Goal: Information Seeking & Learning: Learn about a topic

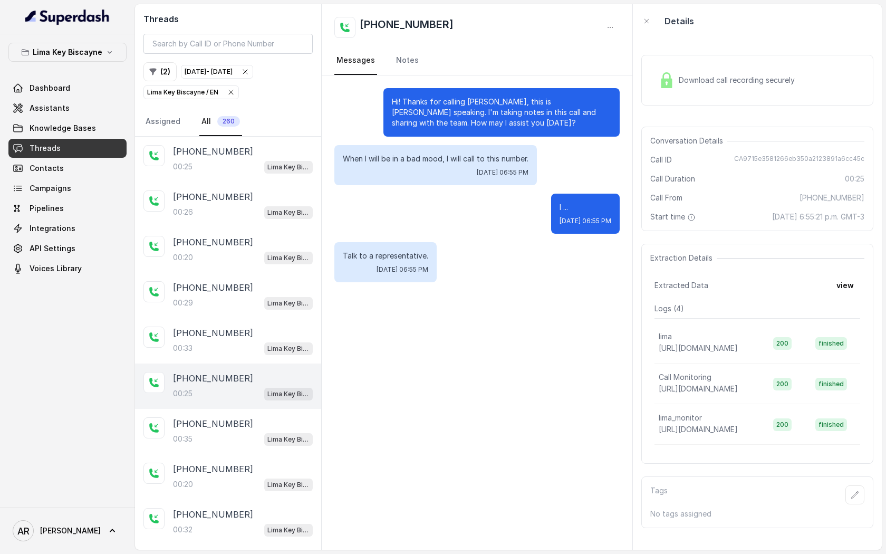
click at [229, 90] on icon "button" at bounding box center [231, 92] width 4 height 4
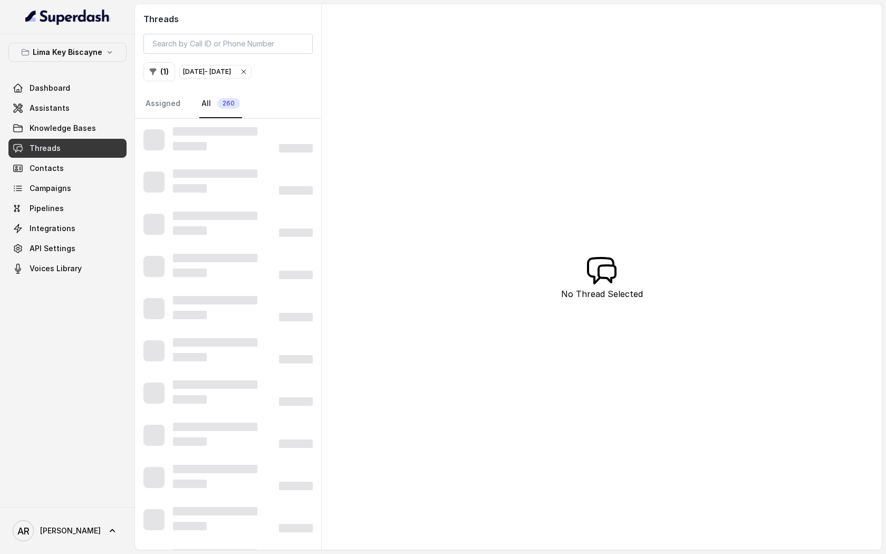
click at [248, 74] on div "[DATE] - [DATE]" at bounding box center [215, 71] width 65 height 11
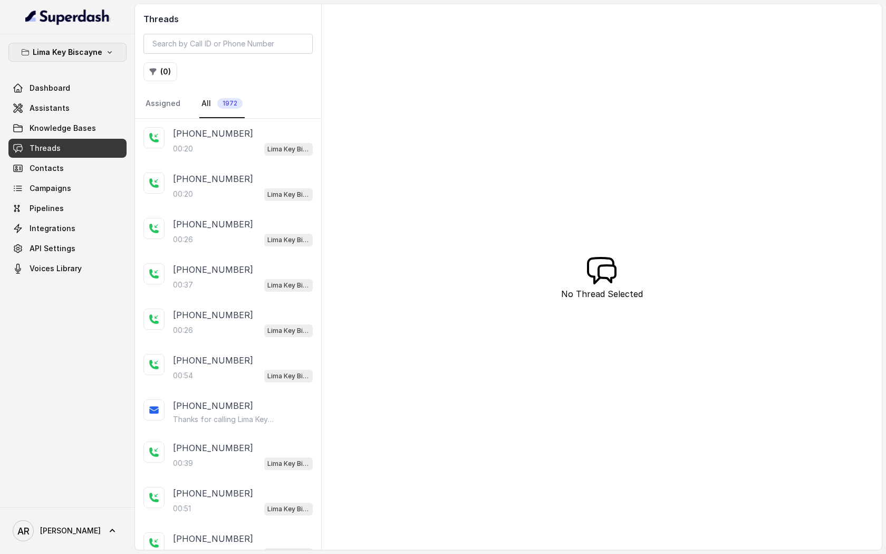
click at [54, 48] on p "Lima Key Biscayne" at bounding box center [68, 52] width 70 height 13
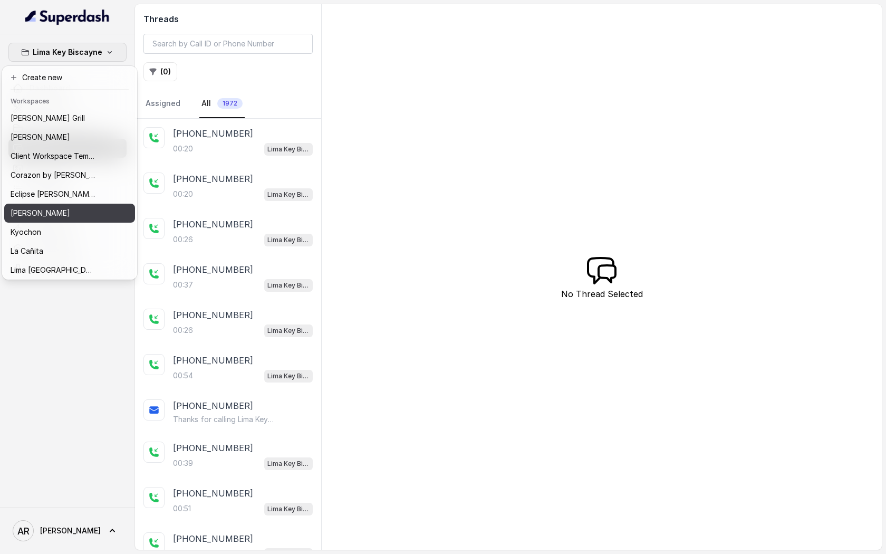
scroll to position [154, 0]
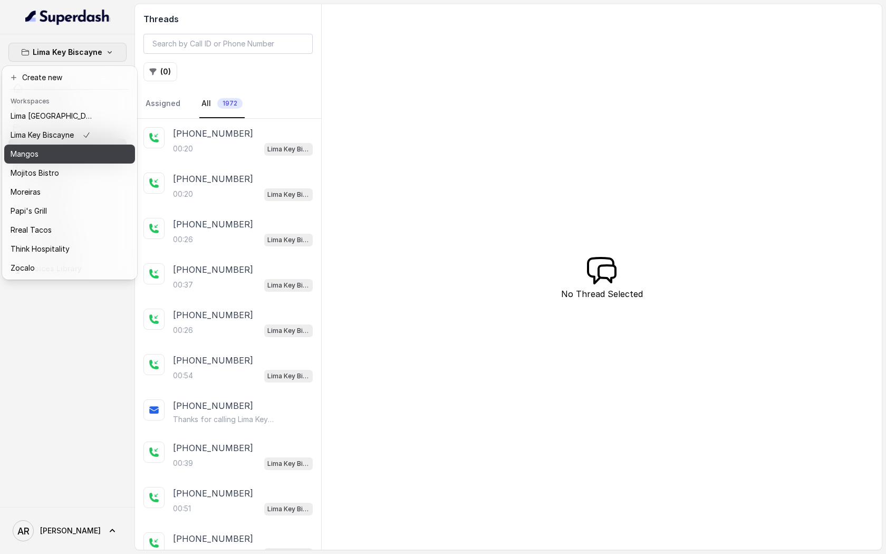
click at [68, 150] on div "Mangos" at bounding box center [53, 154] width 84 height 13
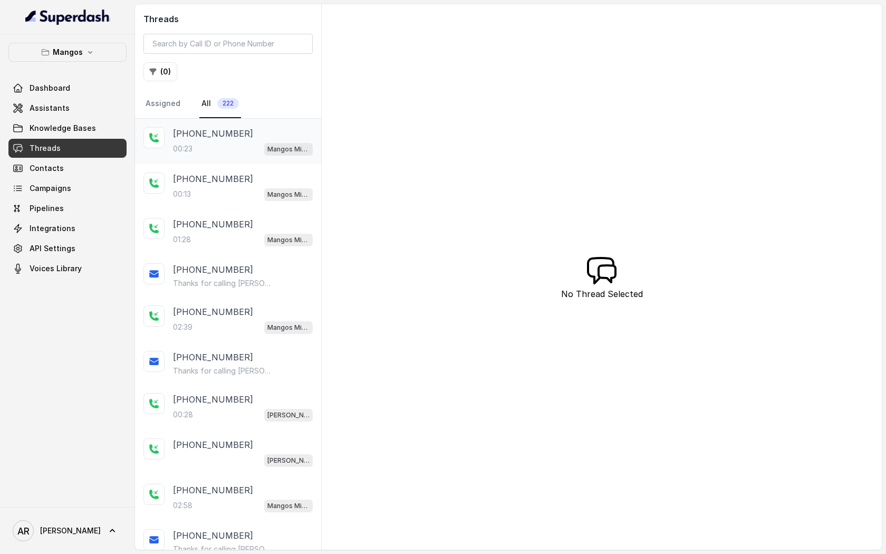
click at [241, 124] on div "[PHONE_NUMBER]:23 Mangos Miami" at bounding box center [228, 141] width 186 height 45
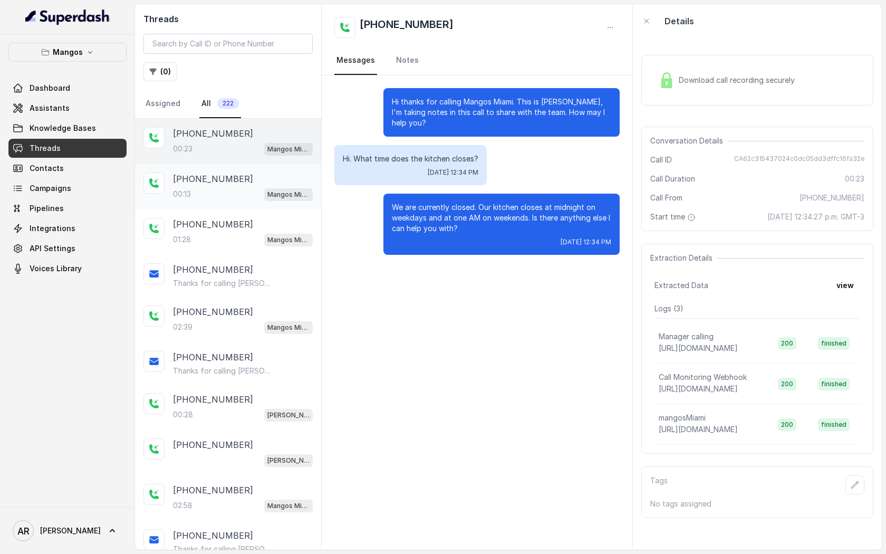
click at [247, 191] on div "00:13 Mangos Miami" at bounding box center [243, 194] width 140 height 14
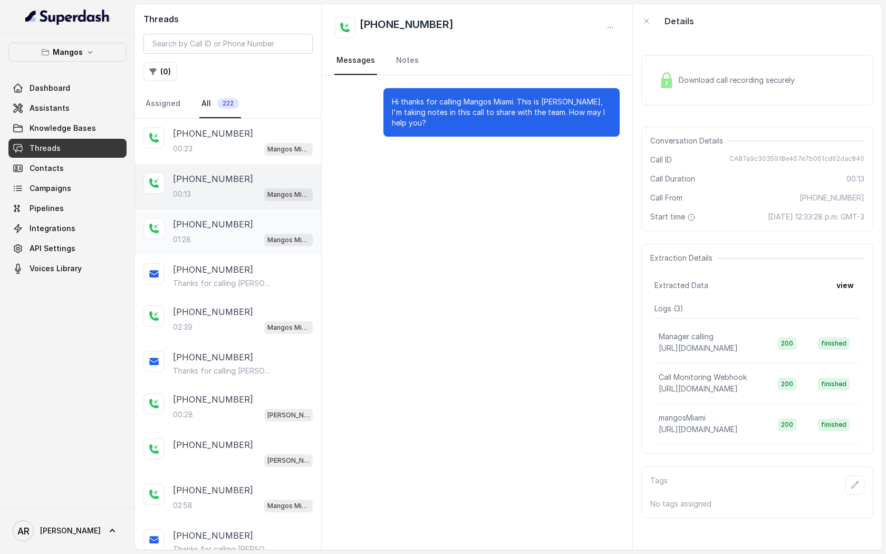
click at [243, 238] on div "01:28 Mangos Miami" at bounding box center [243, 240] width 140 height 14
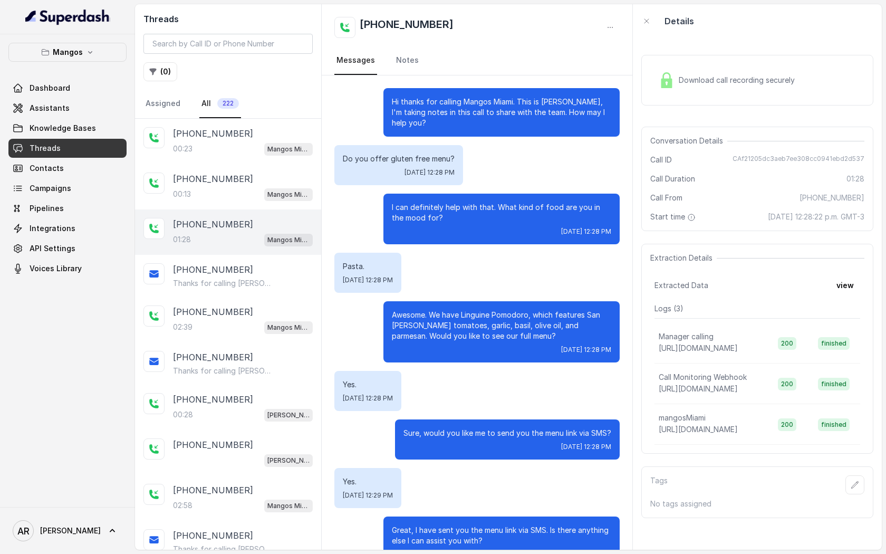
scroll to position [391, 0]
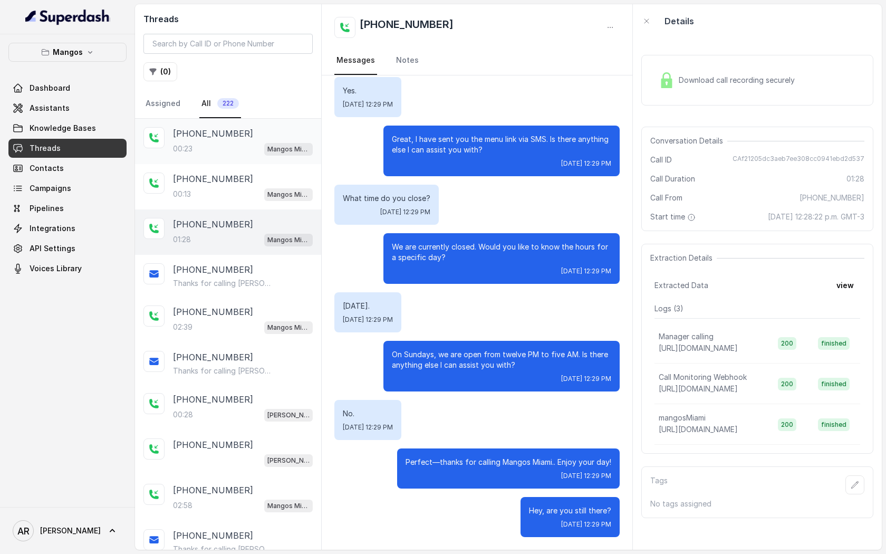
click at [254, 141] on div "[PHONE_NUMBER]:23 Mangos Miami" at bounding box center [243, 141] width 140 height 28
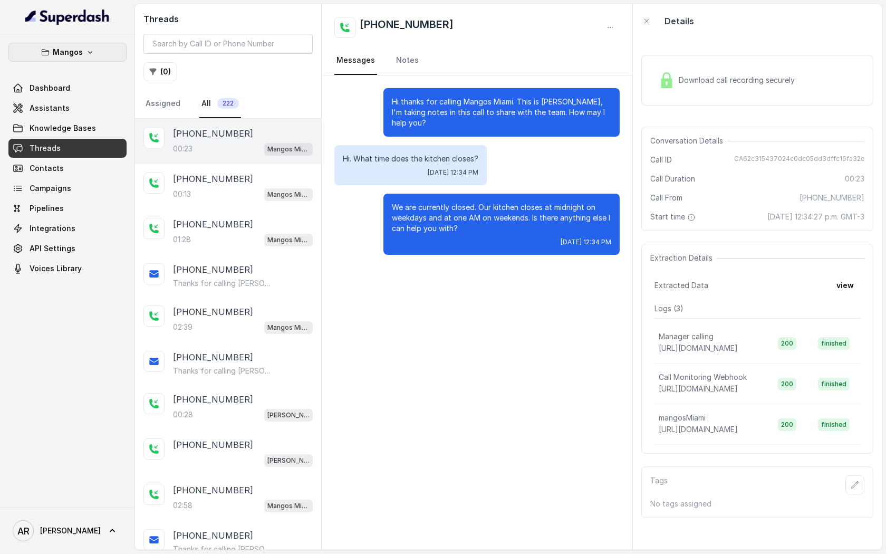
click at [97, 55] on button "Mangos" at bounding box center [67, 52] width 118 height 19
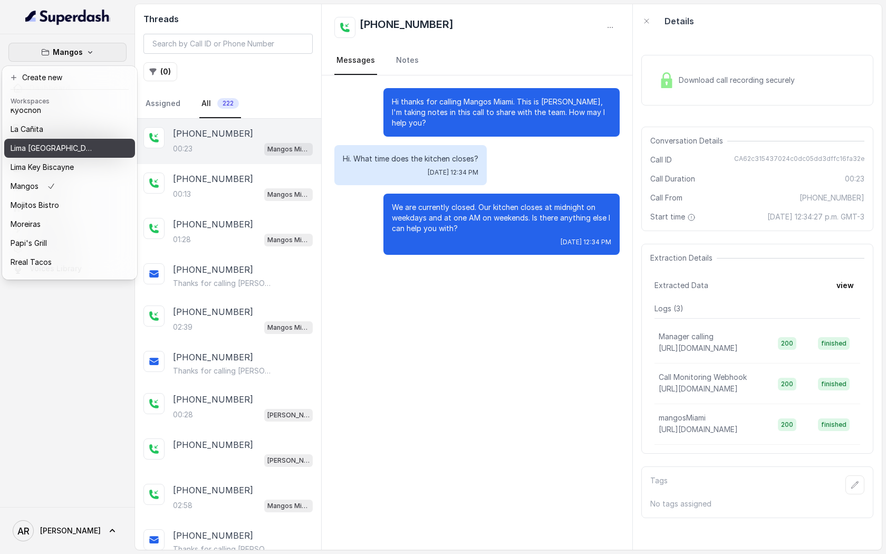
scroll to position [154, 0]
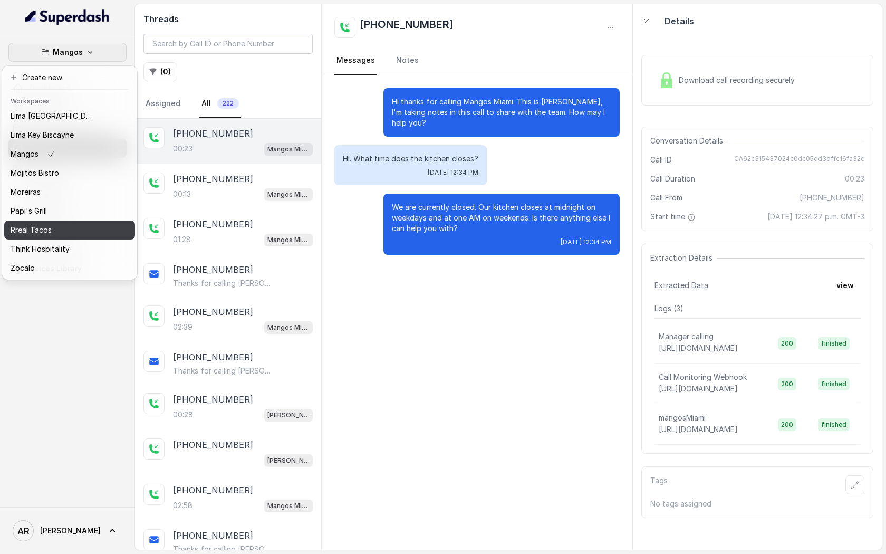
click at [85, 234] on div "Rreal Tacos" at bounding box center [53, 230] width 84 height 13
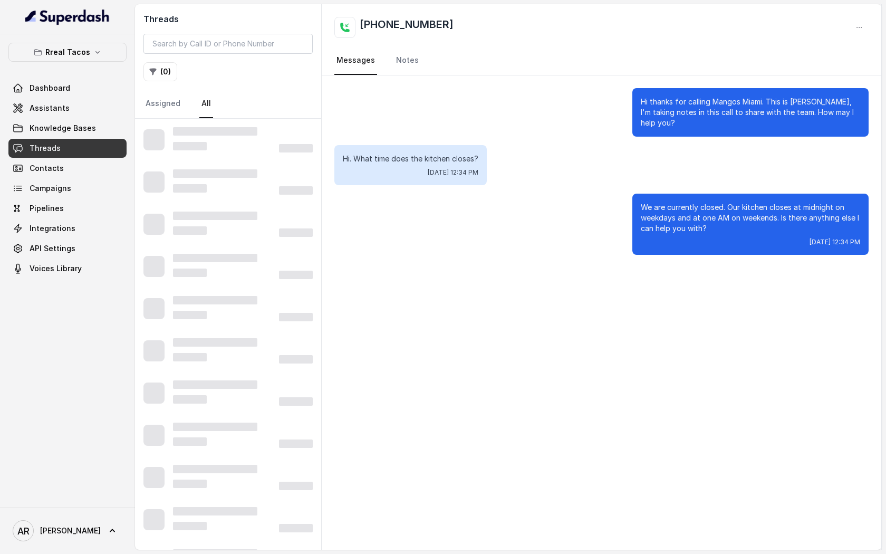
click at [185, 54] on div "Threads ( 0 ) Assigned All" at bounding box center [228, 61] width 186 height 114
click at [185, 42] on input "search" at bounding box center [227, 44] width 169 height 20
paste input "CAaa9f6abeb0d5a14feff416d6f9c19fe9"
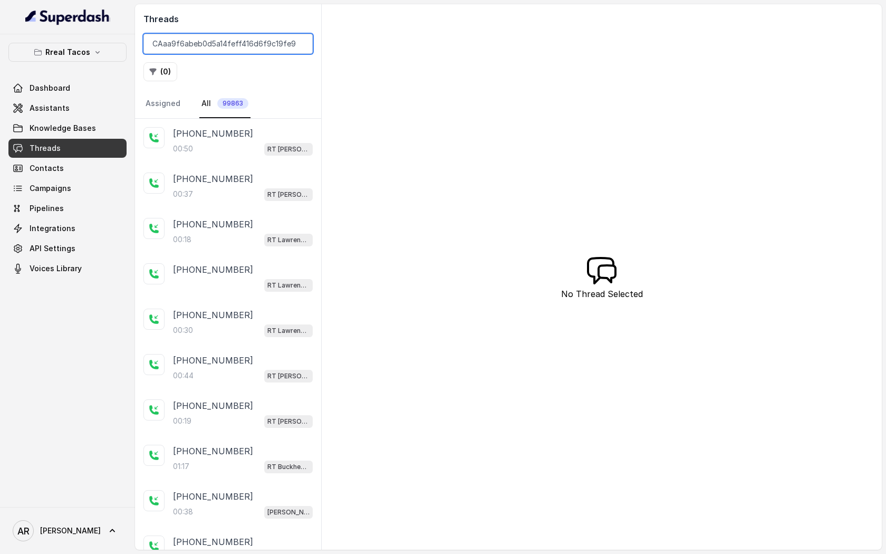
type input "CAaa9f6abeb0d5a14feff416d6f9c19fe9"
click at [254, 141] on div "[PHONE_NUMBER]:50 RT [PERSON_NAME][GEOGRAPHIC_DATA] / EN" at bounding box center [243, 141] width 140 height 28
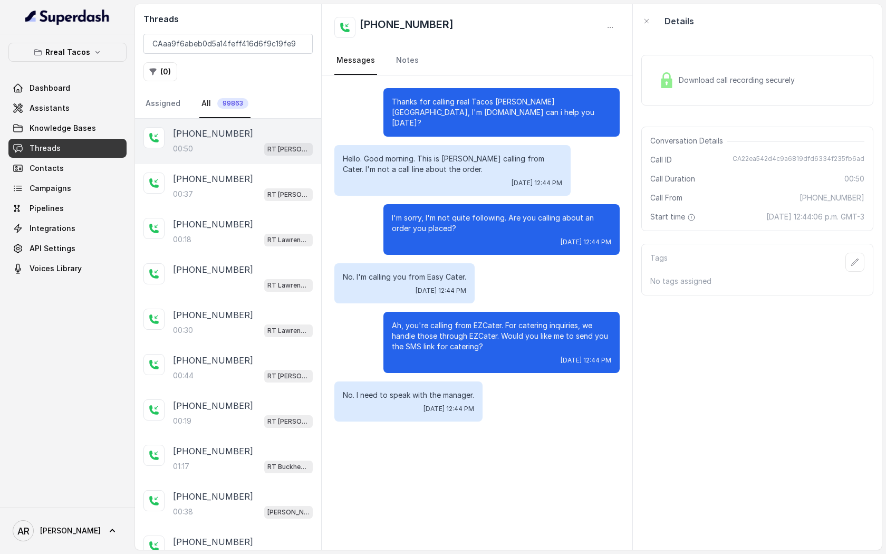
click at [204, 99] on link "All 99863" at bounding box center [224, 104] width 51 height 28
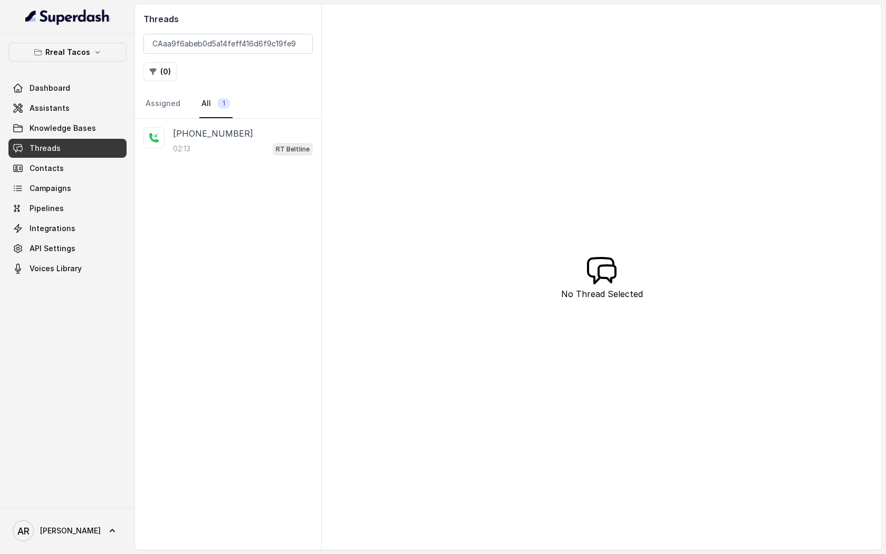
click at [249, 128] on div "[PHONE_NUMBER]" at bounding box center [243, 133] width 140 height 13
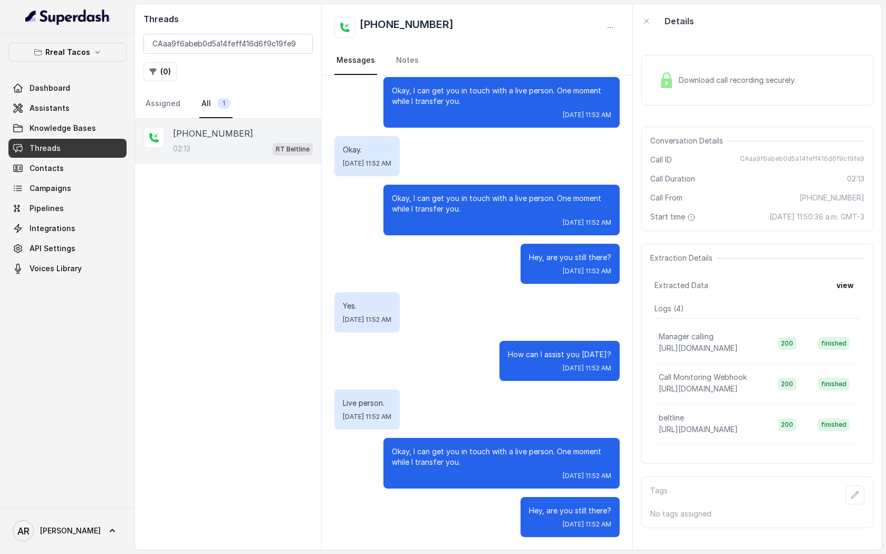
click at [236, 160] on div "[PHONE_NUMBER]:13 RT Beltline" at bounding box center [228, 141] width 186 height 45
